Goal: Task Accomplishment & Management: Use online tool/utility

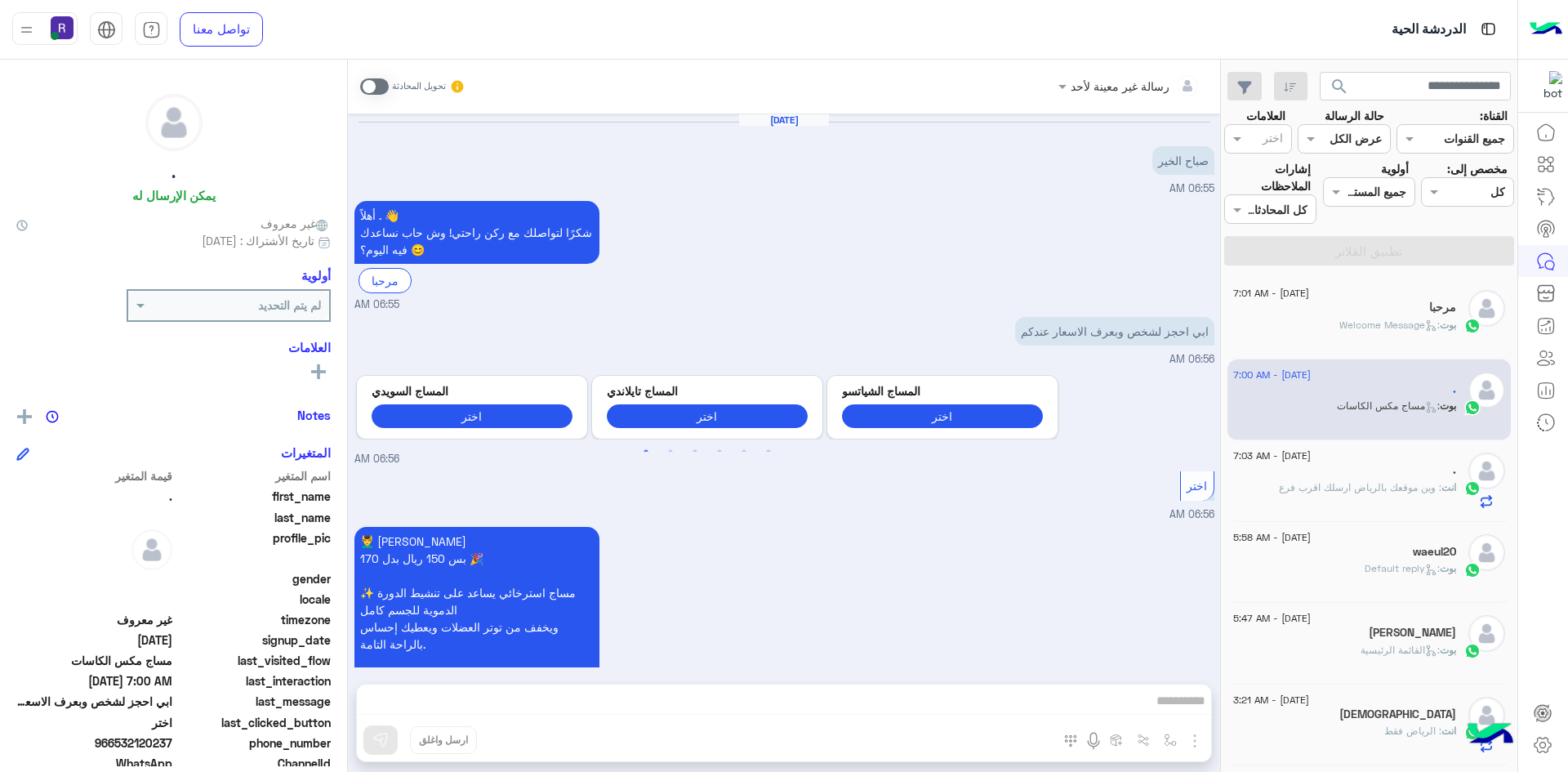
scroll to position [2266, 0]
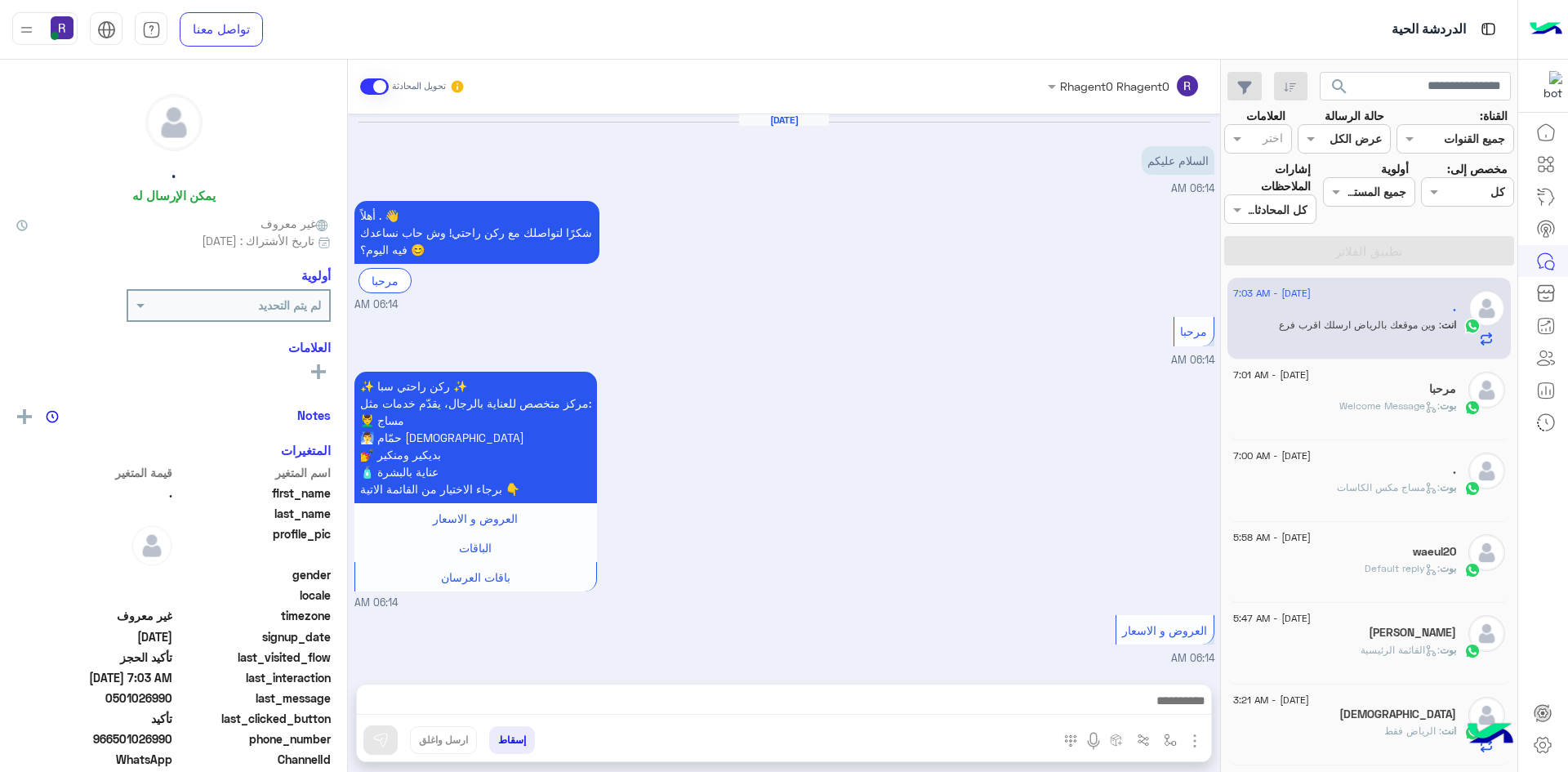
scroll to position [1085, 0]
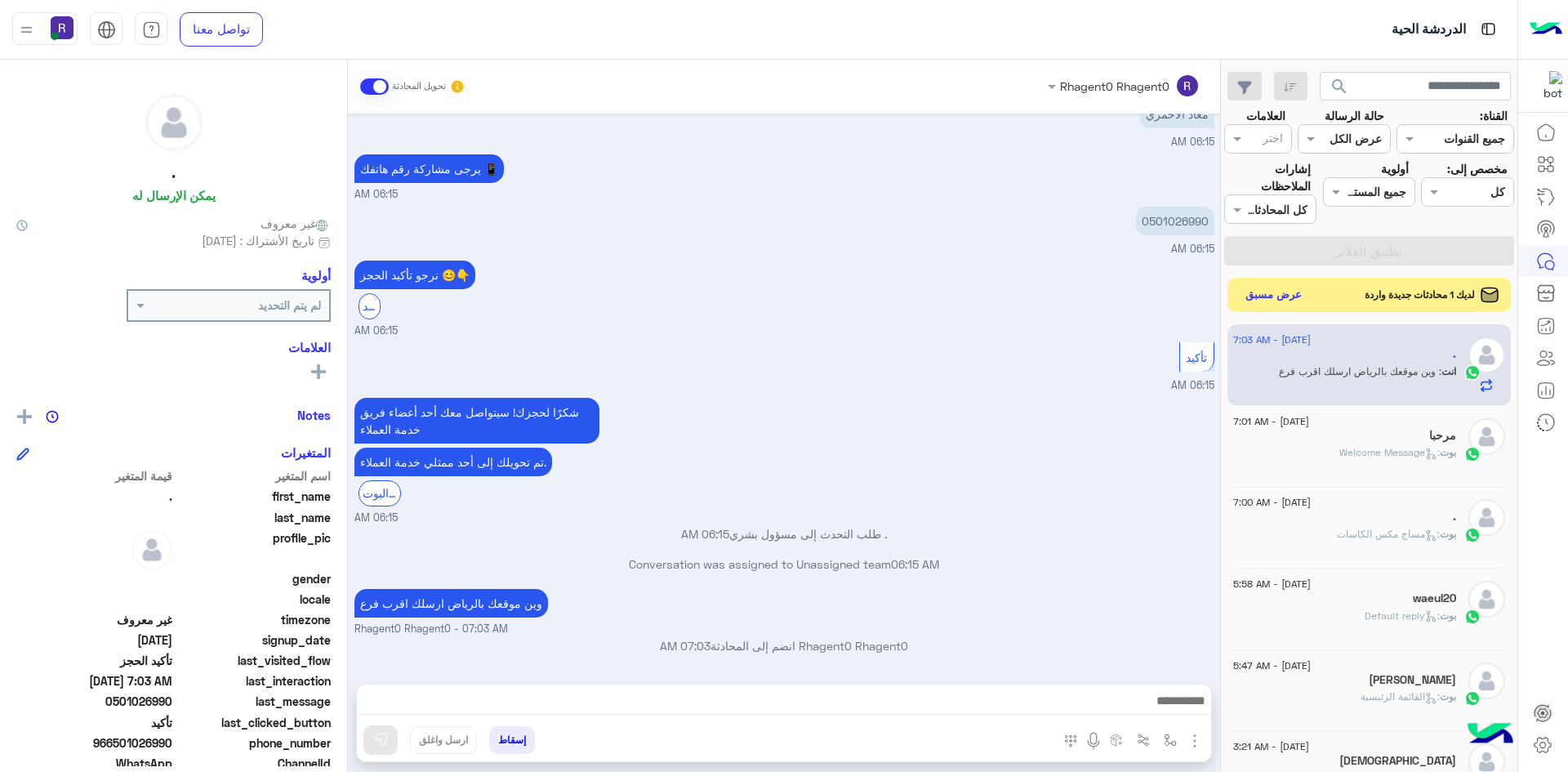
click at [1278, 286] on button "عرض مسبق" at bounding box center [1274, 295] width 69 height 22
